Goal: Information Seeking & Learning: Check status

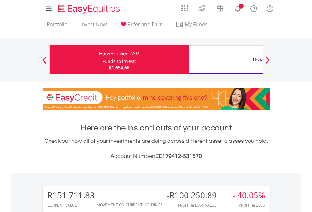
scroll to position [61, 99]
click at [102, 60] on div "Funds to invest:" at bounding box center [118, 61] width 33 height 6
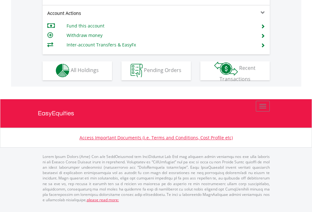
scroll to position [590, 0]
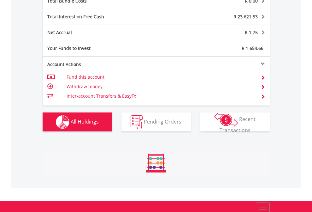
scroll to position [739, 0]
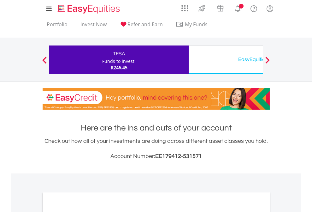
scroll to position [379, 0]
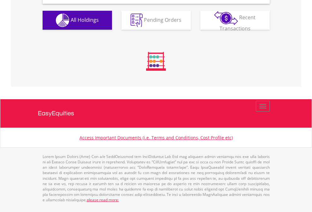
click at [71, 23] on span "All Holdings" at bounding box center [85, 19] width 28 height 7
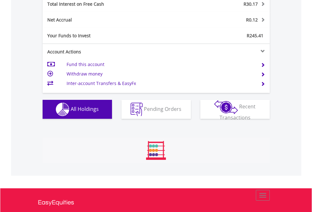
scroll to position [61, 99]
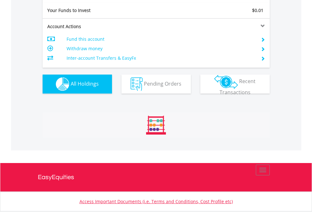
scroll to position [61, 99]
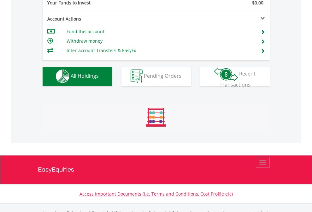
scroll to position [624, 0]
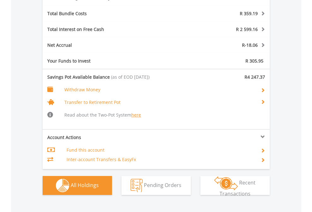
scroll to position [789, 0]
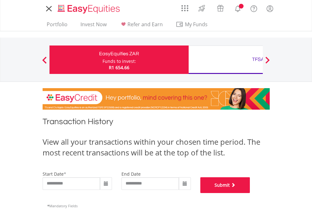
click at [250, 193] on button "Submit" at bounding box center [225, 185] width 50 height 16
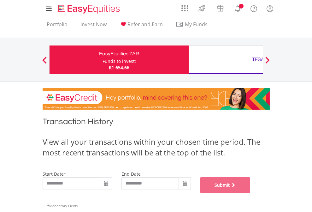
scroll to position [256, 0]
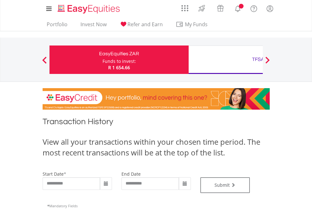
click at [225, 60] on div "TFSA" at bounding box center [258, 59] width 132 height 9
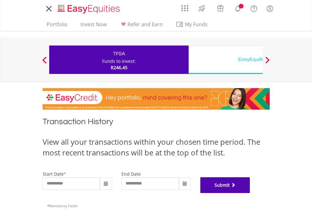
click at [250, 193] on button "Submit" at bounding box center [225, 185] width 50 height 16
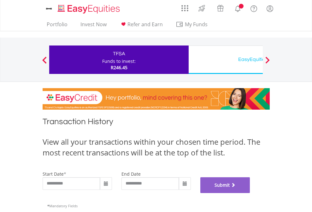
scroll to position [256, 0]
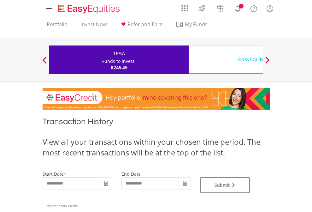
click at [225, 60] on div "EasyEquities USD" at bounding box center [258, 59] width 132 height 9
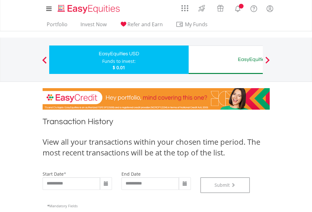
scroll to position [256, 0]
click at [225, 60] on div "EasyEquities AUD" at bounding box center [258, 59] width 132 height 9
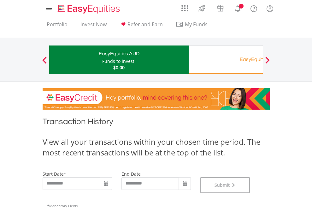
scroll to position [256, 0]
click at [225, 60] on div "EasyEquities RA" at bounding box center [258, 59] width 132 height 9
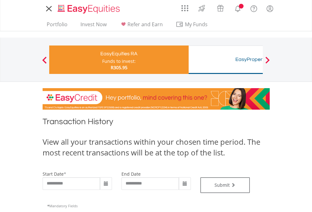
type input "**********"
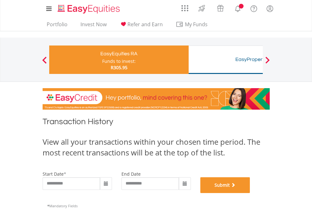
click at [250, 193] on button "Submit" at bounding box center [225, 185] width 50 height 16
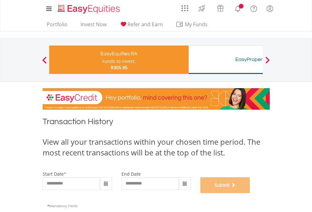
scroll to position [256, 0]
